Goal: Transaction & Acquisition: Purchase product/service

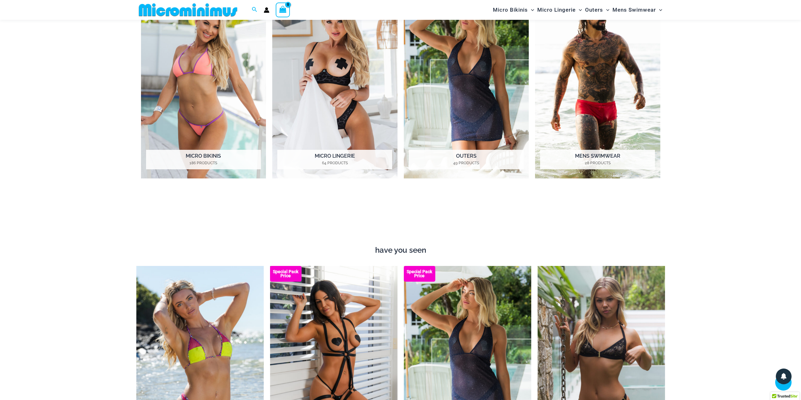
scroll to position [782, 0]
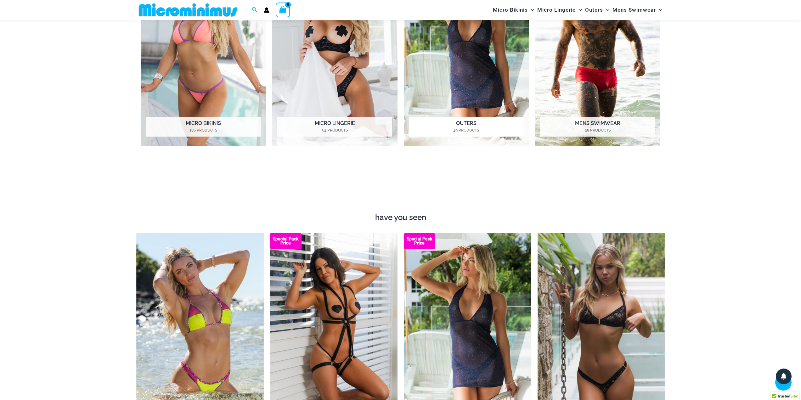
click at [482, 117] on h2 "Outers 49 Products" at bounding box center [466, 127] width 115 height 20
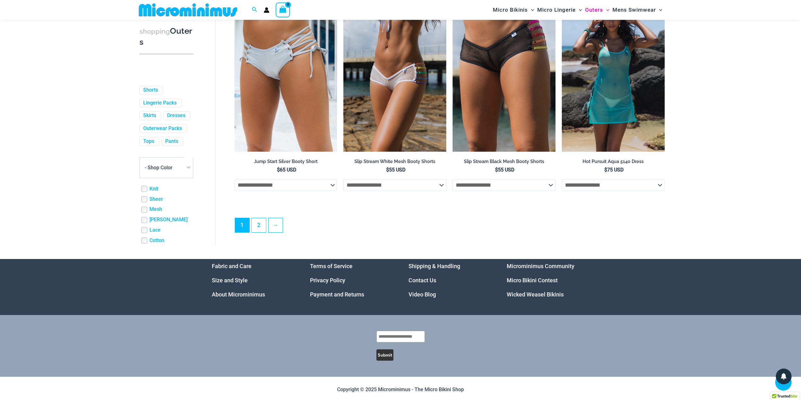
scroll to position [1631, 0]
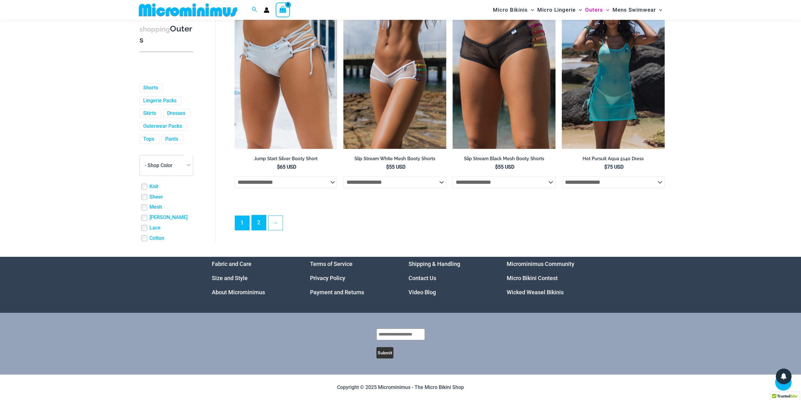
click at [256, 225] on link "2" at bounding box center [259, 222] width 14 height 15
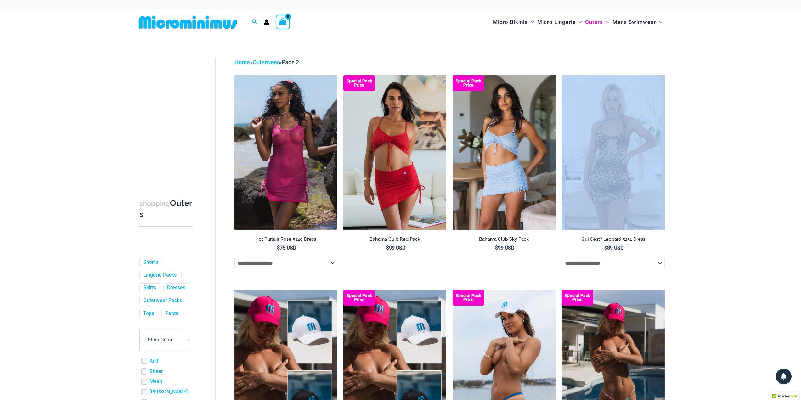
drag, startPoint x: 702, startPoint y: 68, endPoint x: 712, endPoint y: 132, distance: 65.0
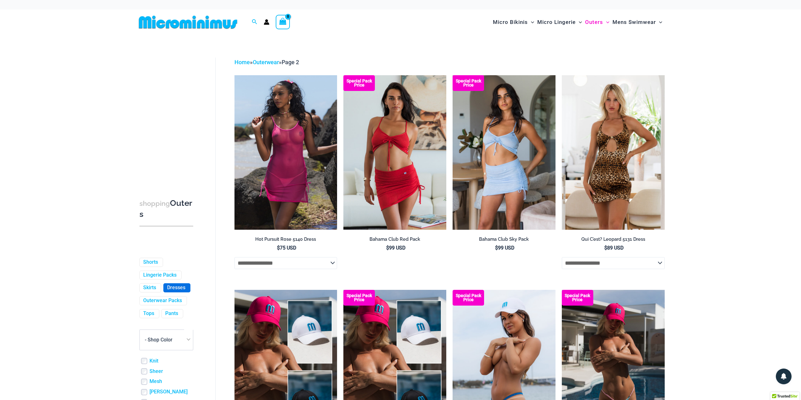
click at [167, 291] on link "Dresses" at bounding box center [176, 287] width 18 height 7
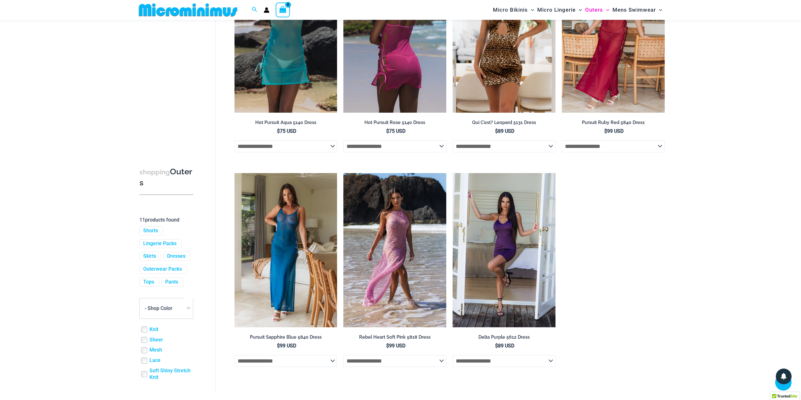
scroll to position [403, 0]
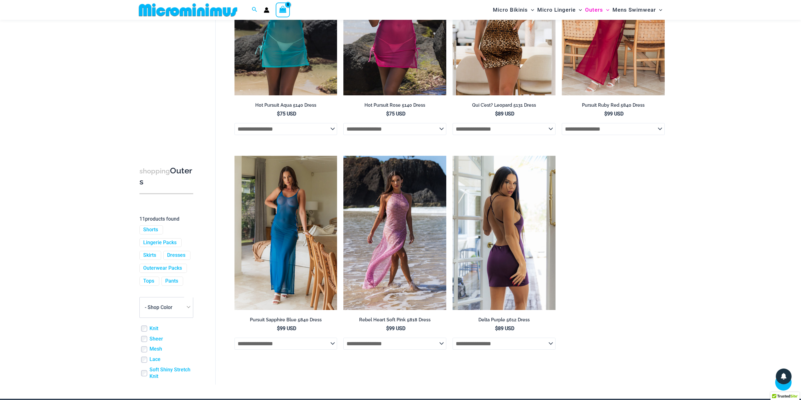
click at [489, 216] on img at bounding box center [503, 233] width 103 height 154
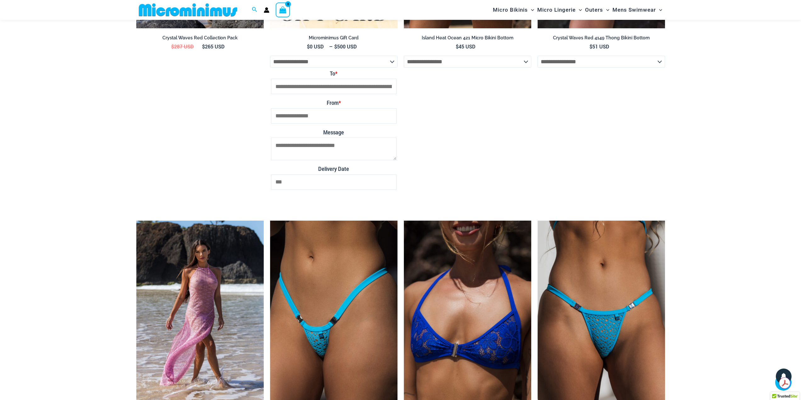
scroll to position [970, 0]
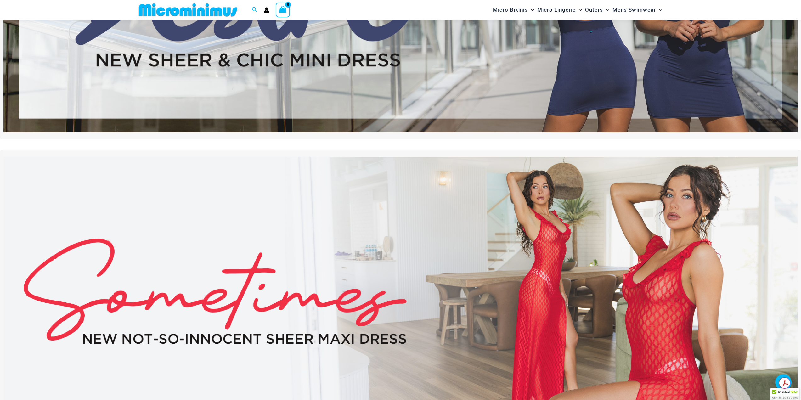
scroll to position [184, 0]
